Goal: Transaction & Acquisition: Purchase product/service

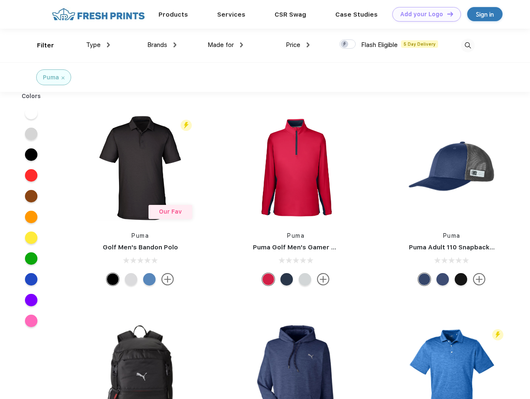
scroll to position [0, 0]
click at [423, 14] on link "Add your Logo Design Tool" at bounding box center [426, 14] width 69 height 15
click at [0, 0] on div "Design Tool" at bounding box center [0, 0] width 0 height 0
click at [446, 14] on link "Add your Logo Design Tool" at bounding box center [426, 14] width 69 height 15
click at [40, 45] on div "Filter" at bounding box center [45, 46] width 17 height 10
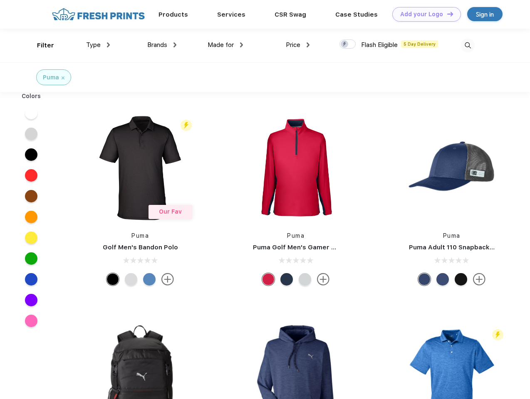
click at [98, 45] on span "Type" at bounding box center [93, 44] width 15 height 7
click at [162, 45] on span "Brands" at bounding box center [157, 44] width 20 height 7
click at [225, 45] on span "Made for" at bounding box center [220, 44] width 26 height 7
click at [298, 45] on span "Price" at bounding box center [293, 44] width 15 height 7
click at [348, 44] on div at bounding box center [347, 44] width 16 height 9
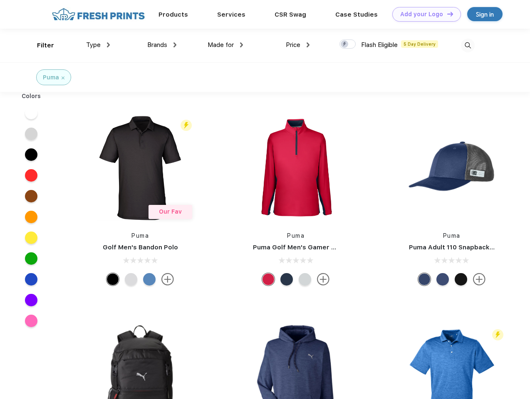
click at [345, 44] on input "checkbox" at bounding box center [341, 41] width 5 height 5
click at [467, 45] on img at bounding box center [468, 46] width 14 height 14
